Goal: Information Seeking & Learning: Check status

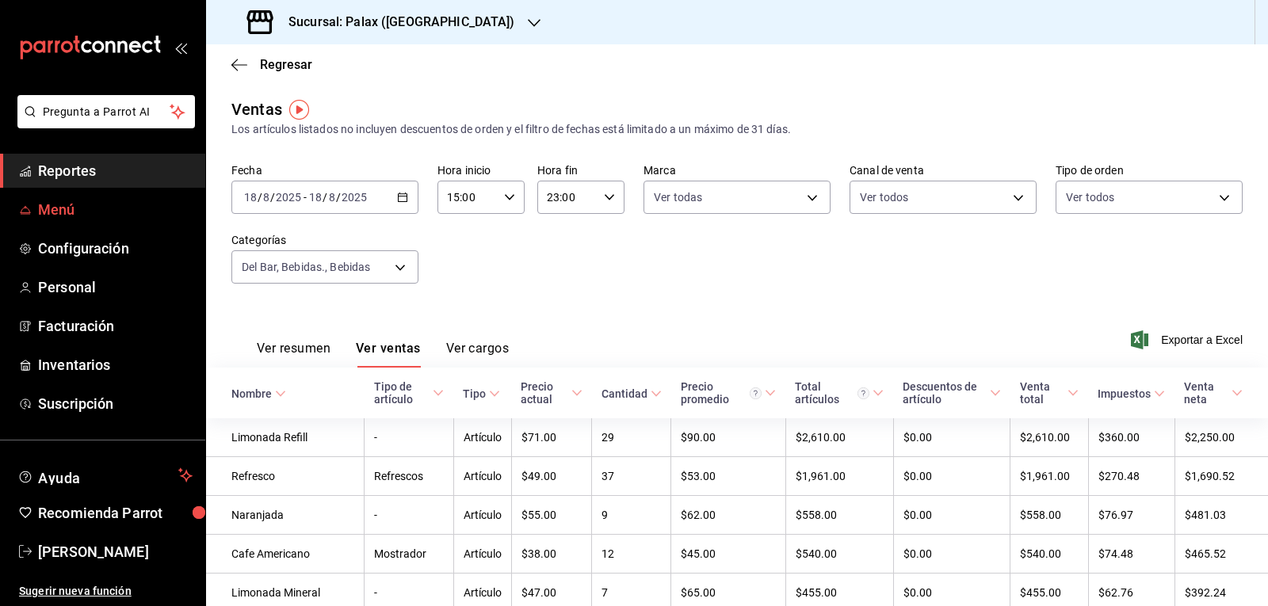
click at [93, 203] on span "Menú" at bounding box center [115, 209] width 154 height 21
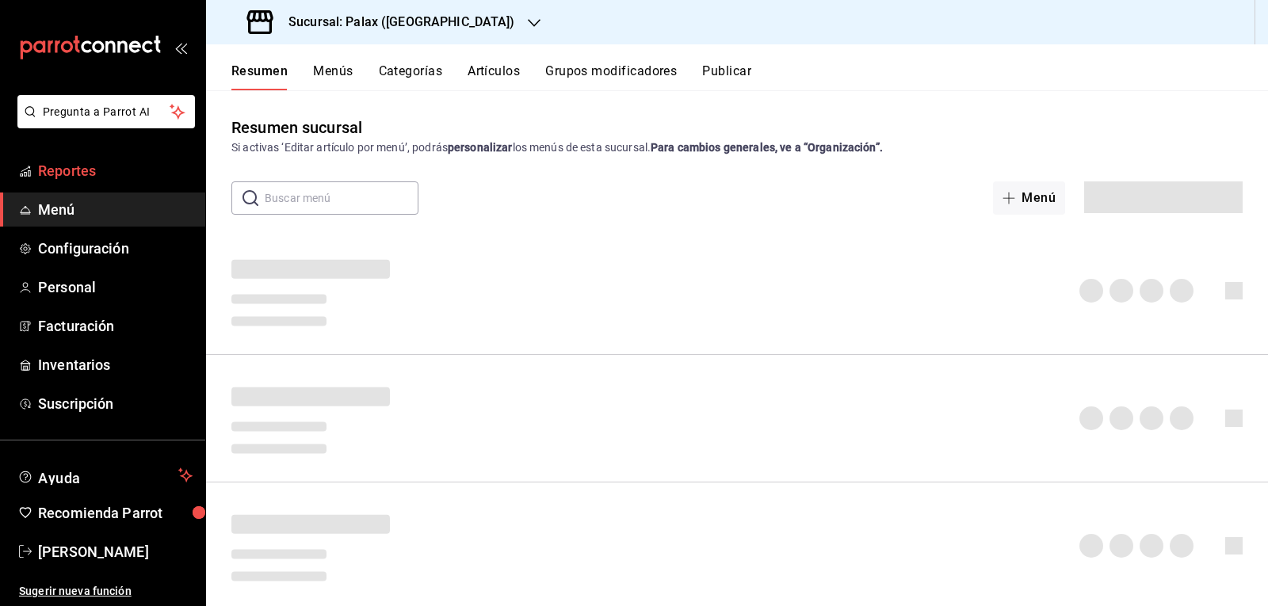
click at [88, 176] on span "Reportes" at bounding box center [115, 170] width 154 height 21
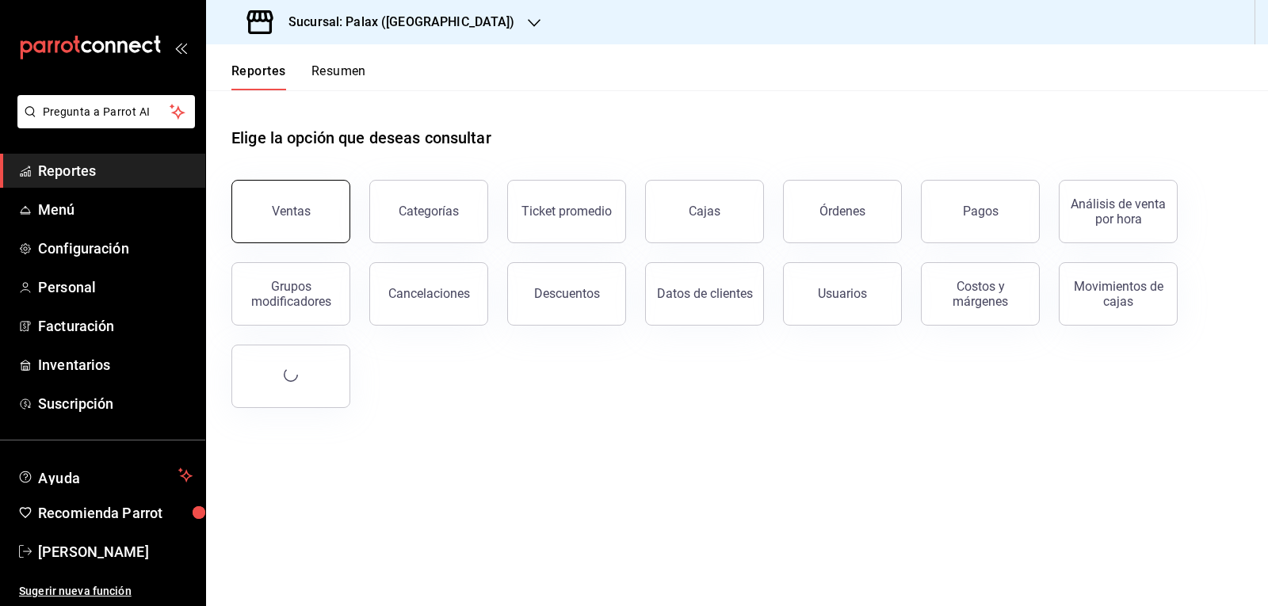
click at [272, 230] on button "Ventas" at bounding box center [290, 211] width 119 height 63
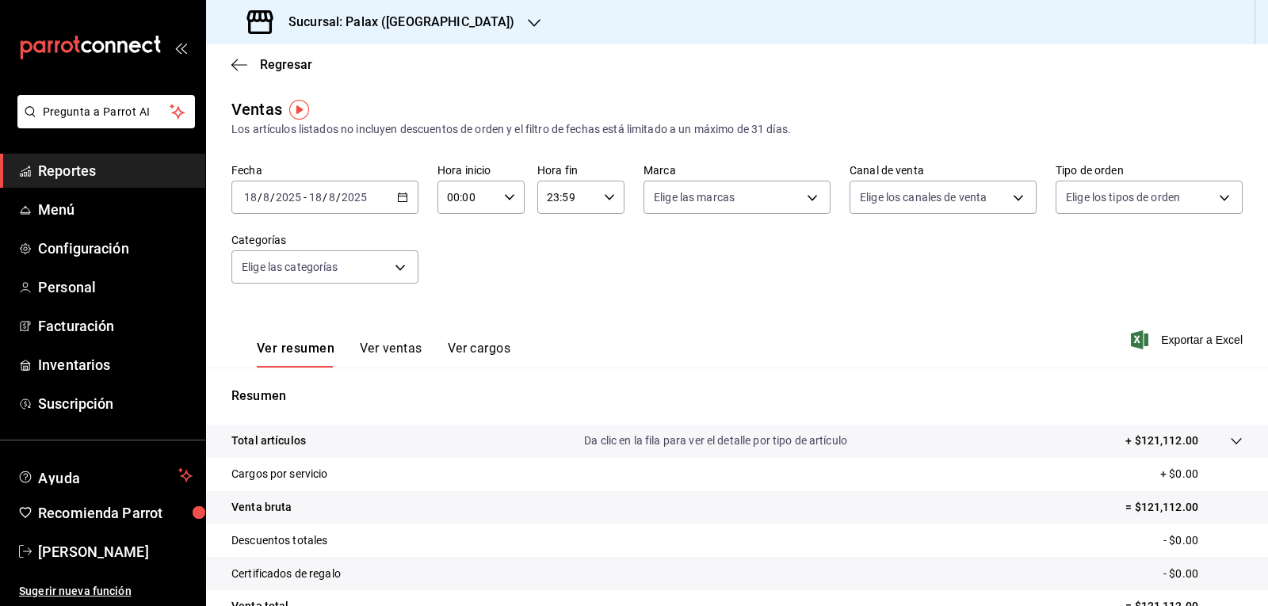
click at [452, 201] on input "00:00" at bounding box center [467, 197] width 60 height 32
click at [461, 276] on span "01" at bounding box center [457, 275] width 18 height 13
type input "01:00"
click at [357, 276] on div at bounding box center [634, 303] width 1268 height 606
click at [357, 272] on body "Pregunta a Parrot AI Reportes Menú Configuración Personal Facturación Inventari…" at bounding box center [634, 303] width 1268 height 606
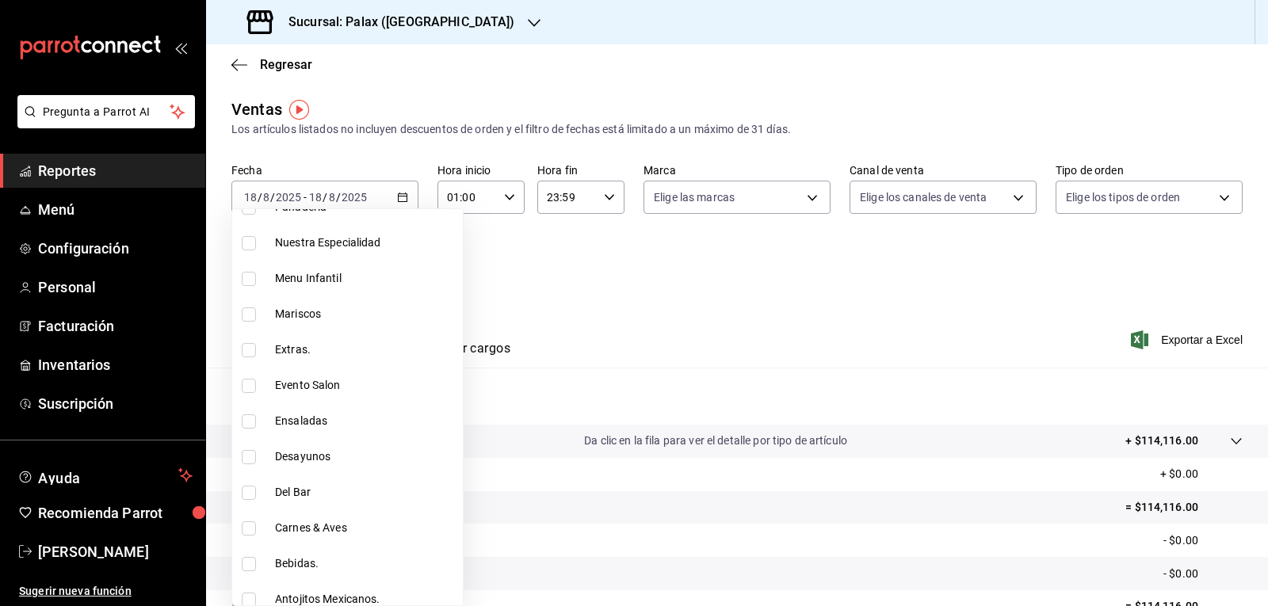
scroll to position [475, 0]
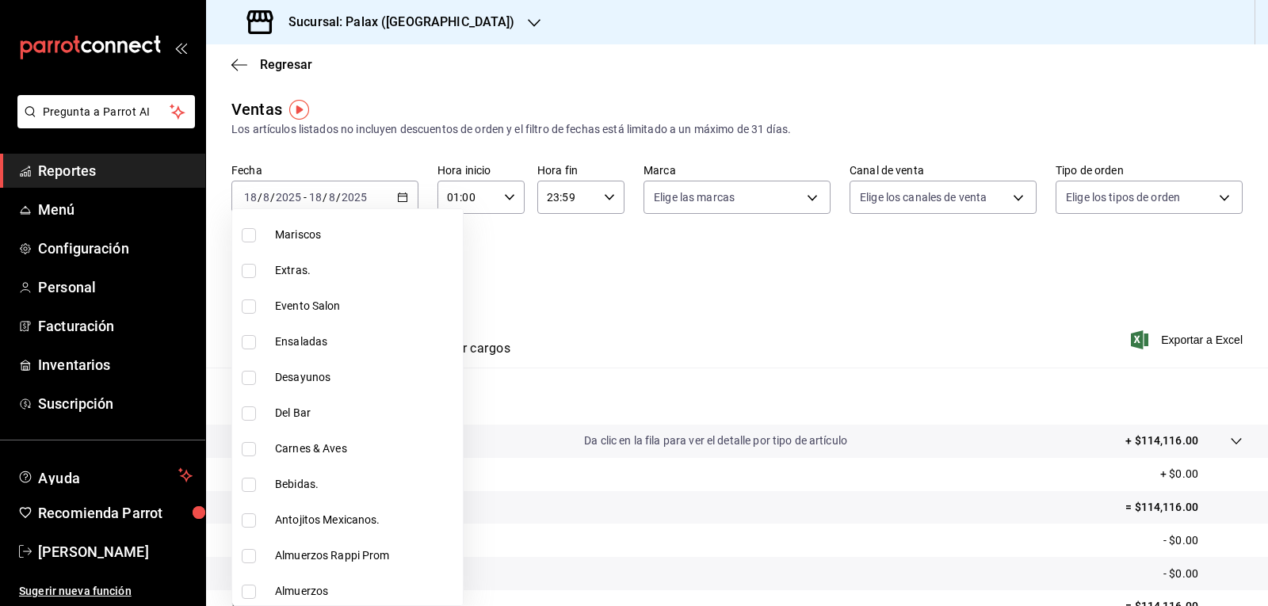
click at [240, 485] on li "Bebidas." at bounding box center [347, 485] width 231 height 36
type input "4b82141e-e12f-4992-9202-ab169af21a46"
checkbox input "true"
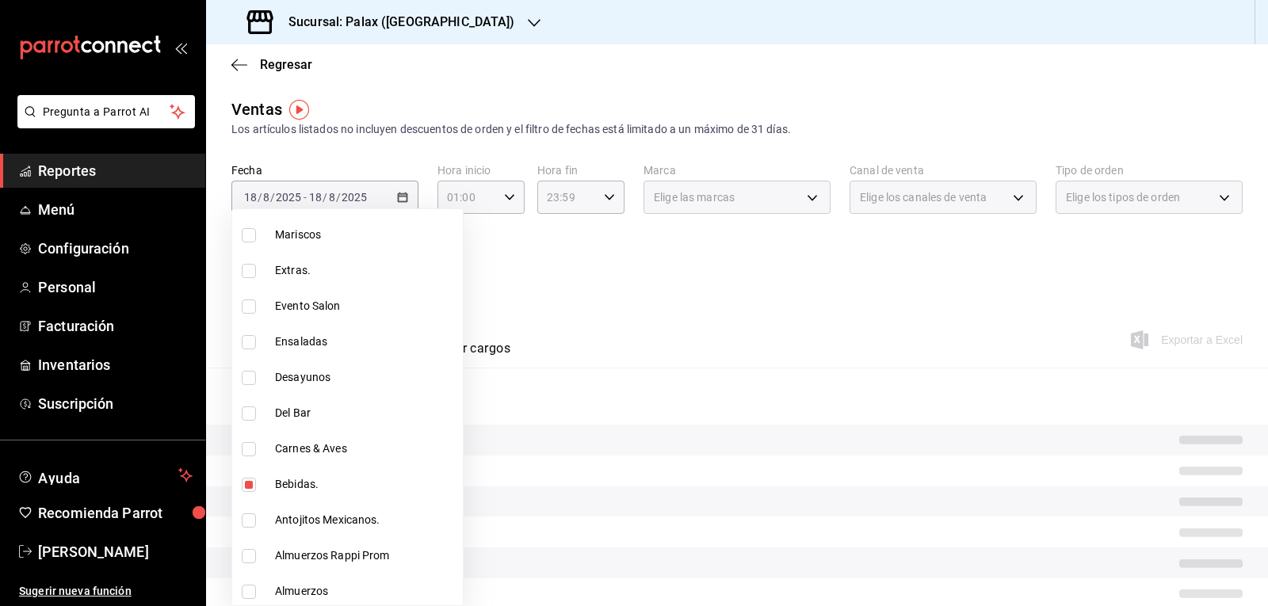
click at [566, 290] on div at bounding box center [634, 303] width 1268 height 606
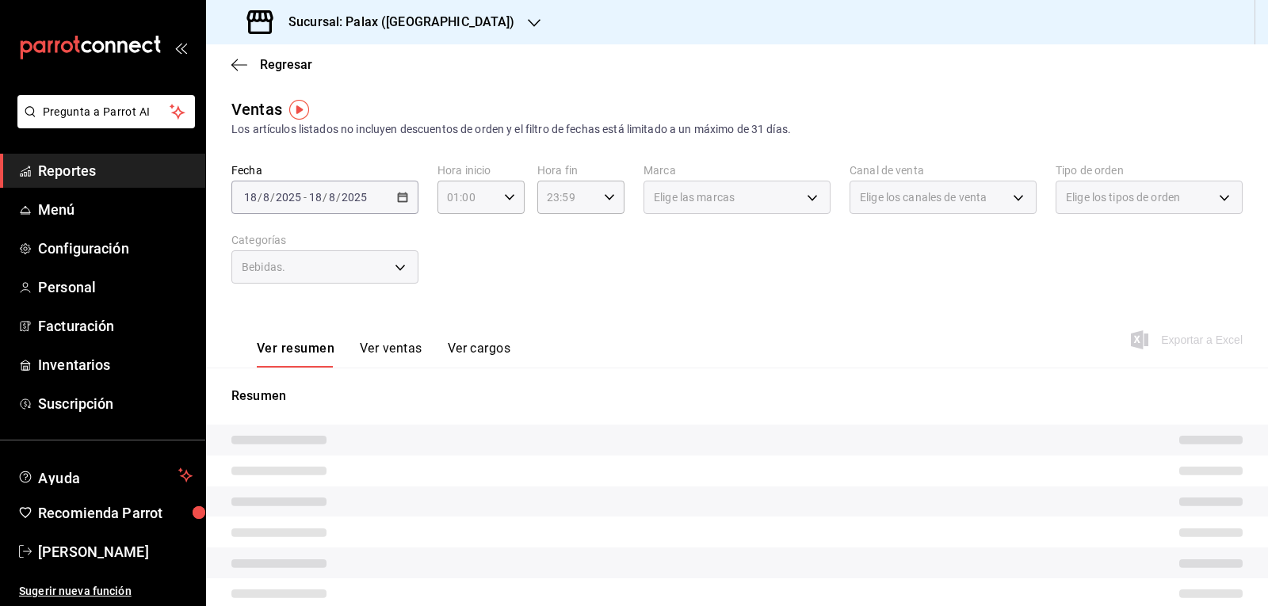
click at [388, 345] on button "Ver ventas" at bounding box center [391, 354] width 63 height 27
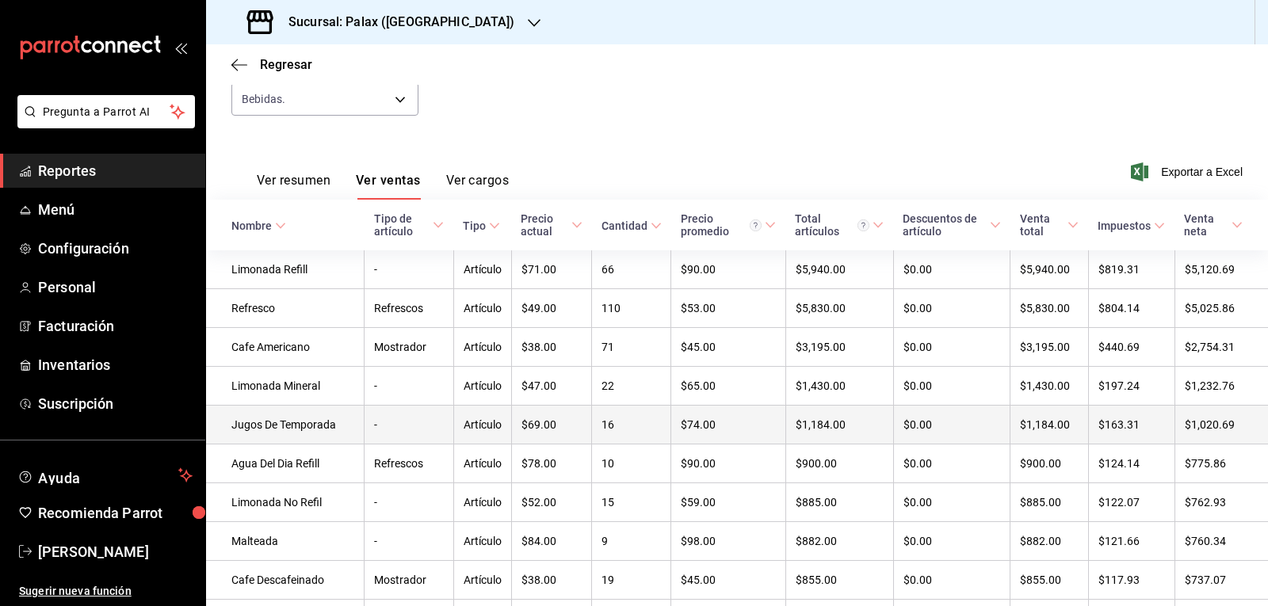
scroll to position [158, 0]
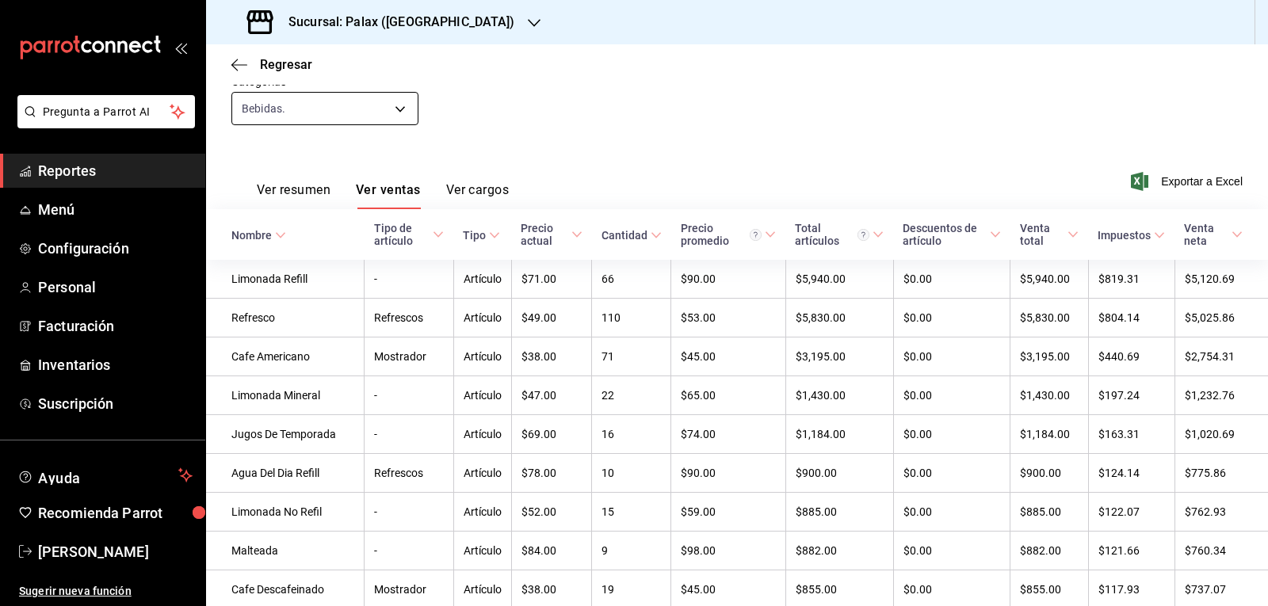
click at [346, 107] on body "Pregunta a Parrot AI Reportes Menú Configuración Personal Facturación Inventari…" at bounding box center [634, 303] width 1268 height 606
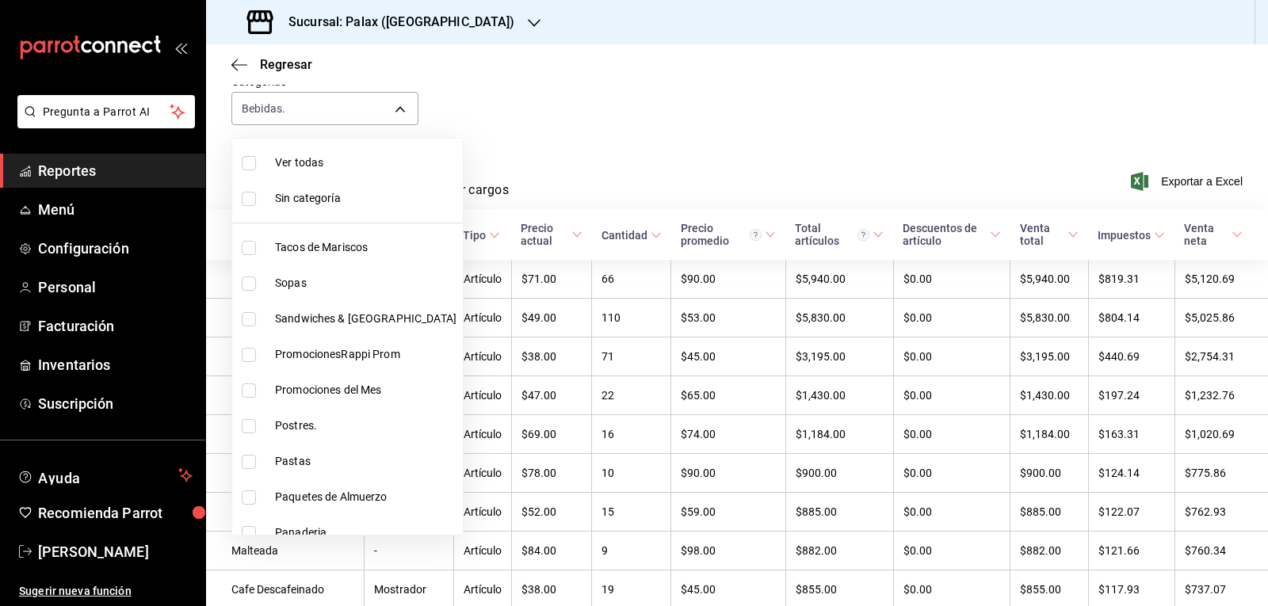
click at [559, 130] on div at bounding box center [634, 303] width 1268 height 606
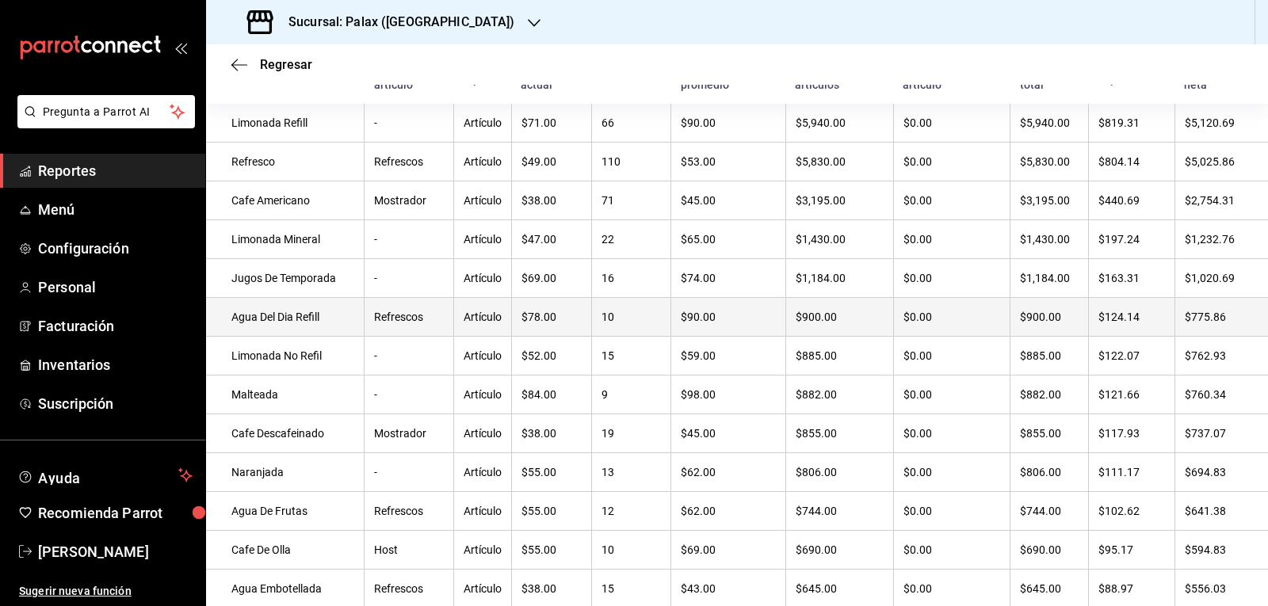
scroll to position [317, 0]
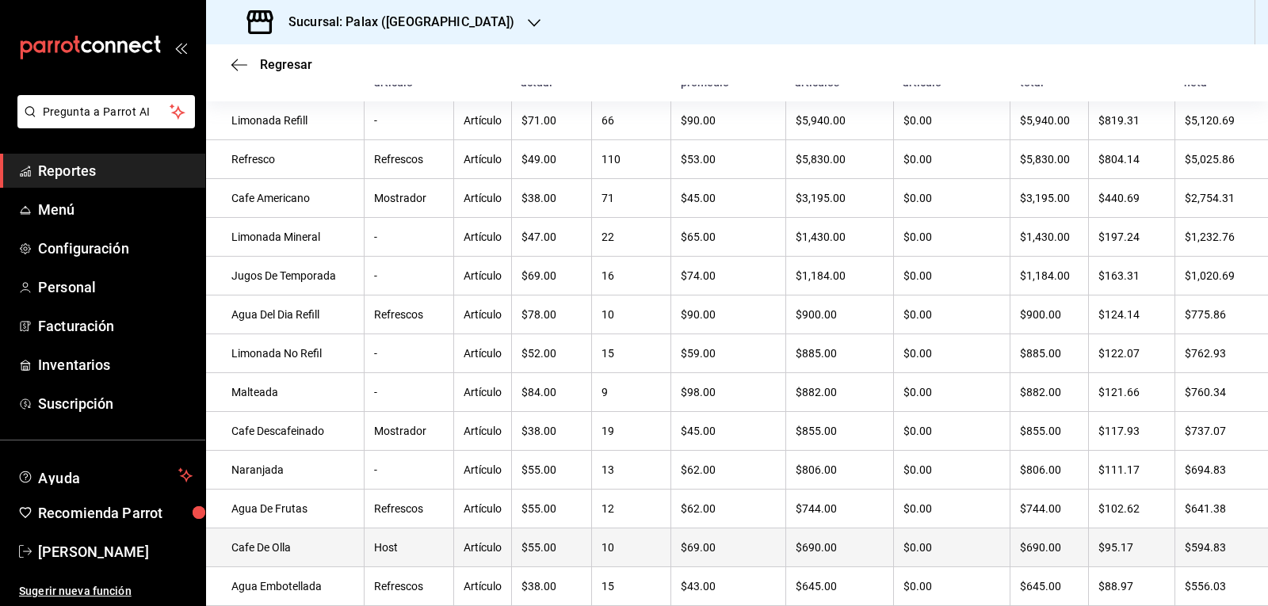
click at [300, 567] on td "Cafe De Olla" at bounding box center [285, 547] width 158 height 39
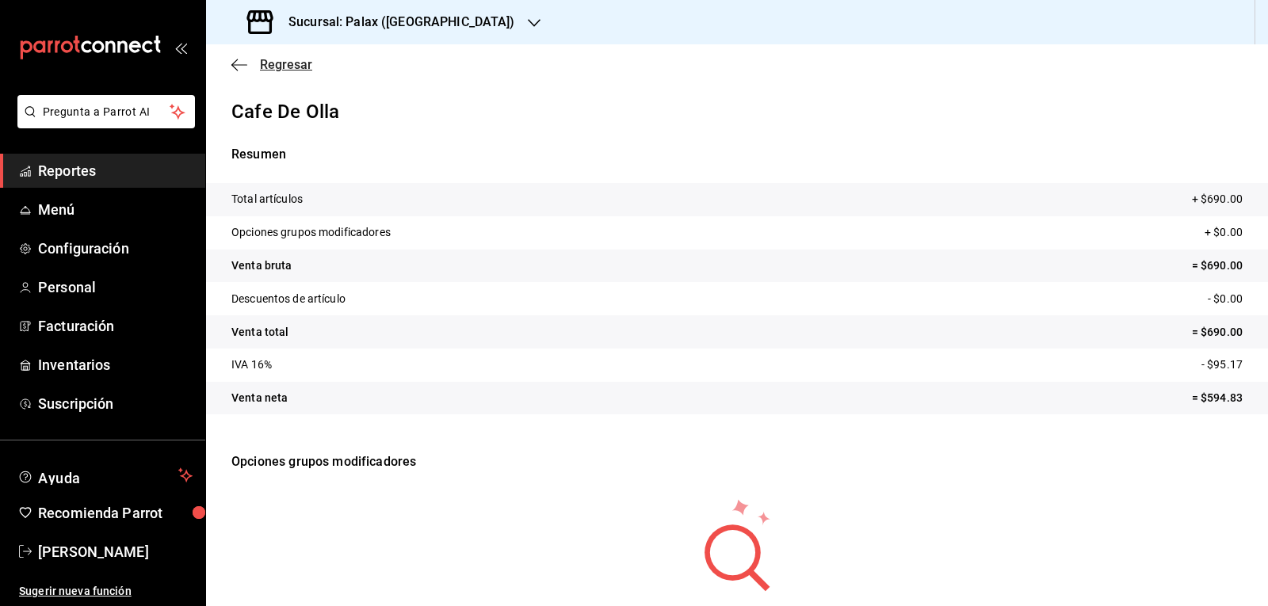
click at [238, 66] on icon "button" at bounding box center [239, 65] width 16 height 14
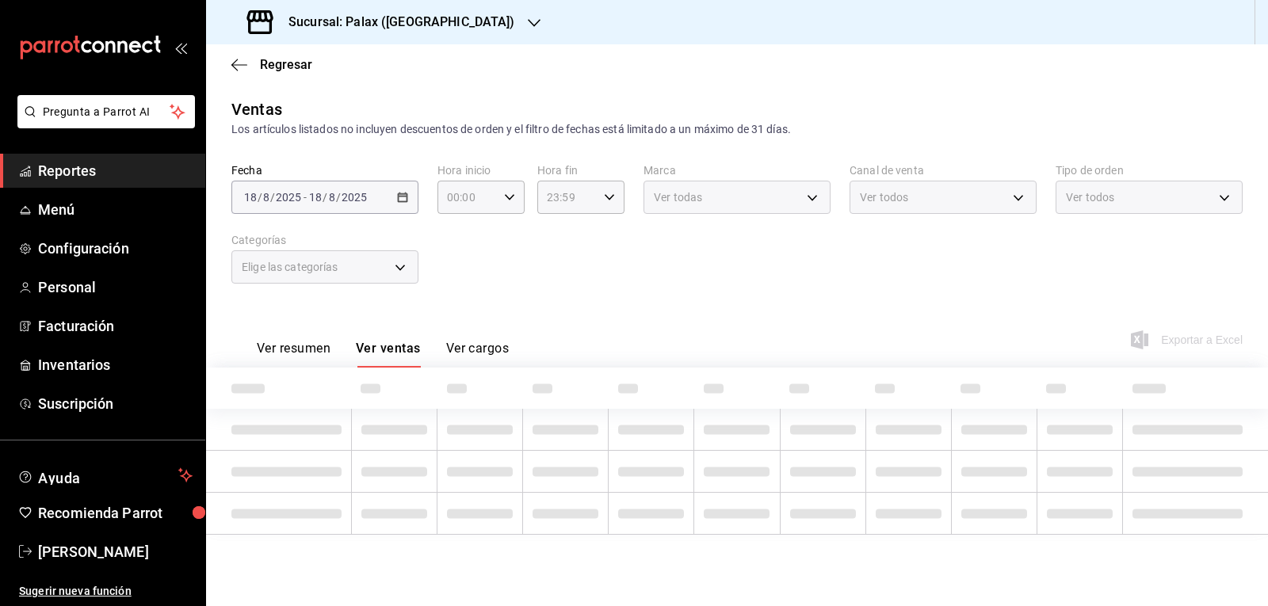
click at [238, 66] on icon "button" at bounding box center [239, 65] width 16 height 14
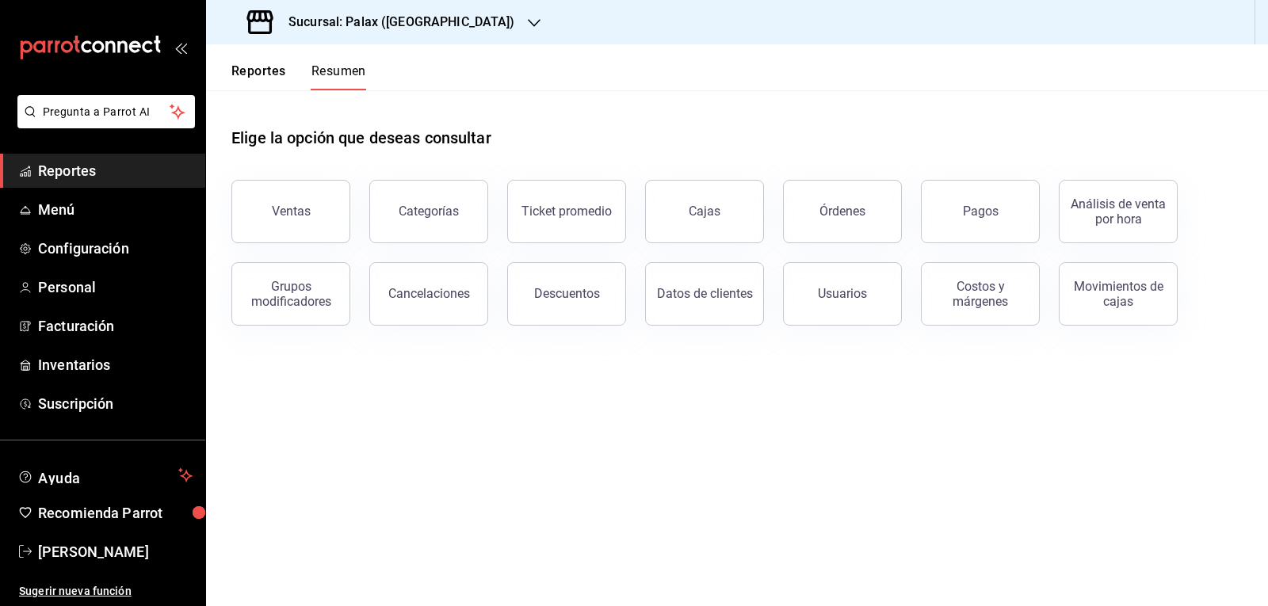
click at [238, 66] on button "Reportes" at bounding box center [258, 76] width 55 height 27
